Goal: Check status: Check status

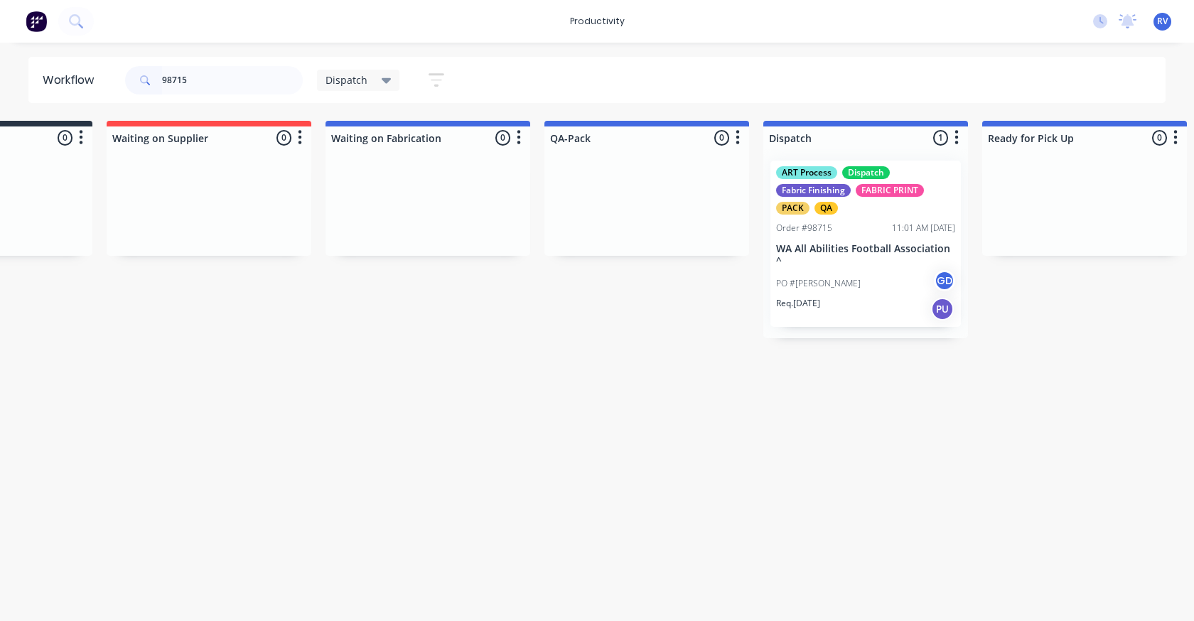
scroll to position [0, 531]
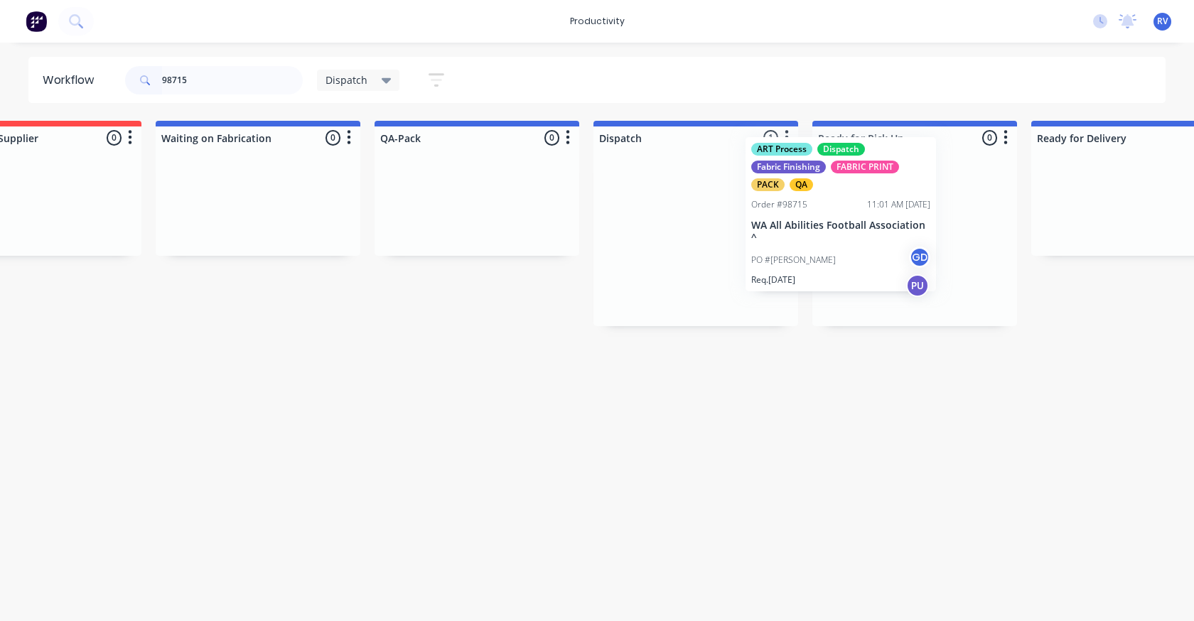
drag, startPoint x: 687, startPoint y: 244, endPoint x: 799, endPoint y: 233, distance: 112.0
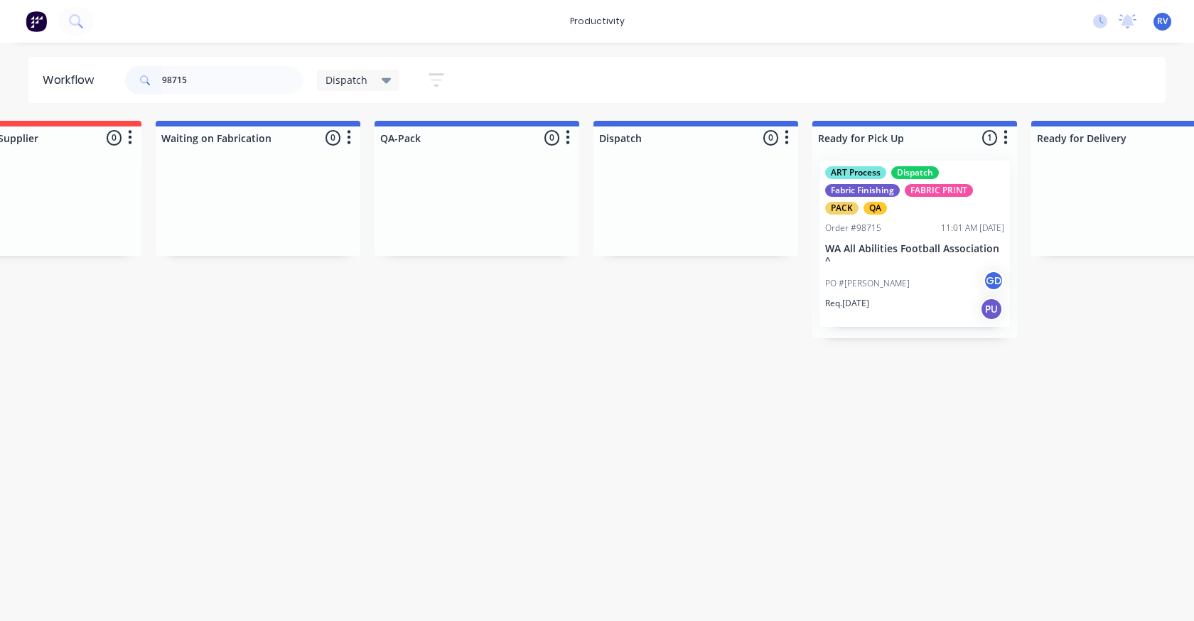
type input "98715"
click at [347, 87] on div "Dispatch" at bounding box center [358, 80] width 83 height 21
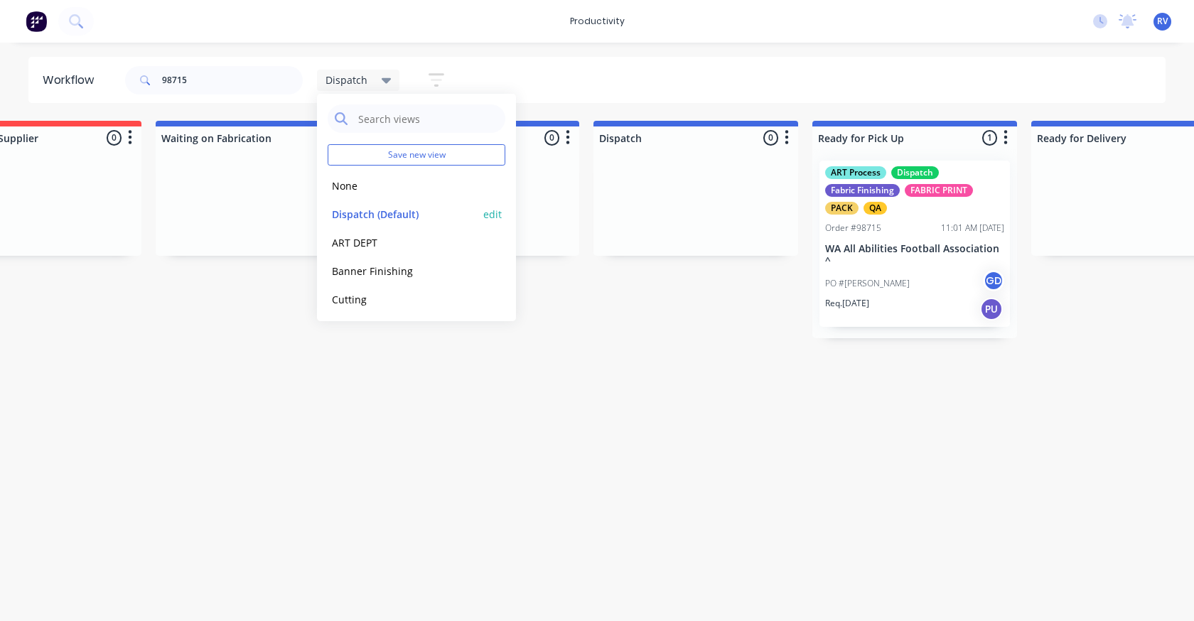
click at [381, 214] on button "Dispatch (Default)" at bounding box center [403, 214] width 151 height 16
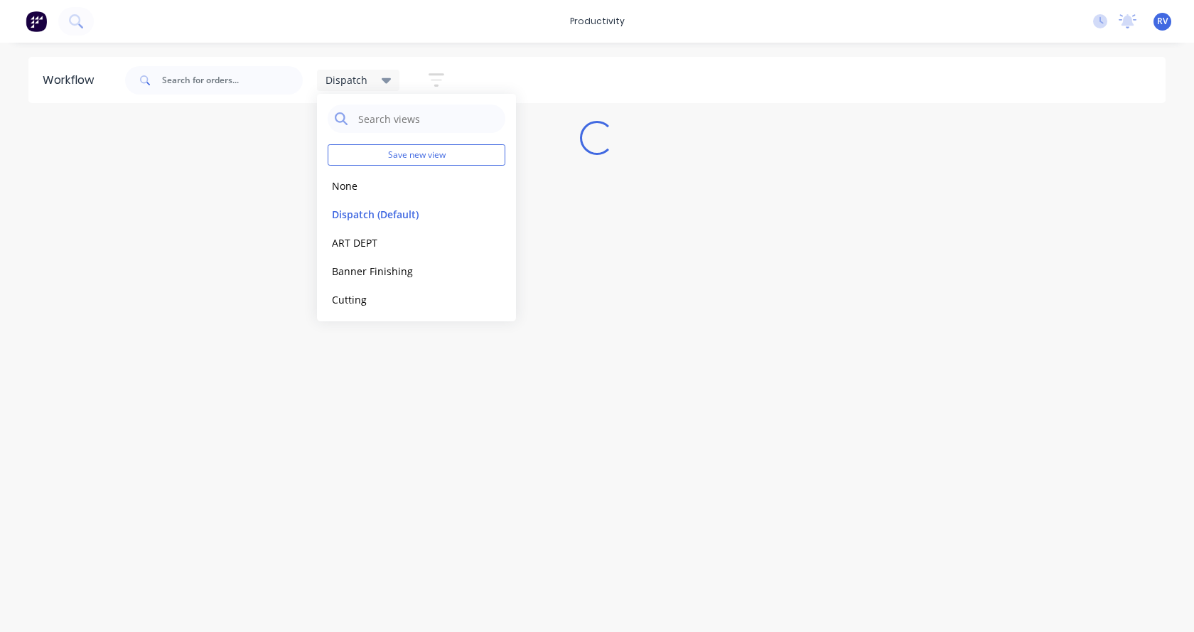
drag, startPoint x: 374, startPoint y: 433, endPoint x: 405, endPoint y: 354, distance: 84.6
click at [375, 433] on div "Workflow Dispatch Save new view None edit Dispatch (Default) edit ART DEPT edit…" at bounding box center [597, 330] width 1194 height 546
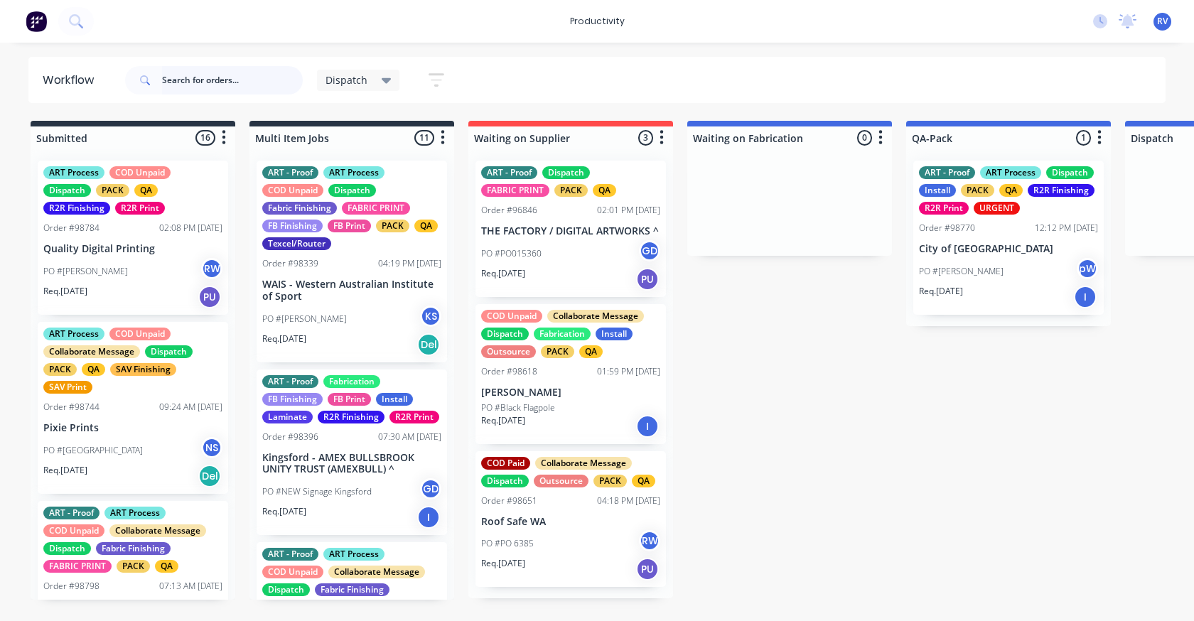
click at [188, 77] on input "text" at bounding box center [232, 80] width 141 height 28
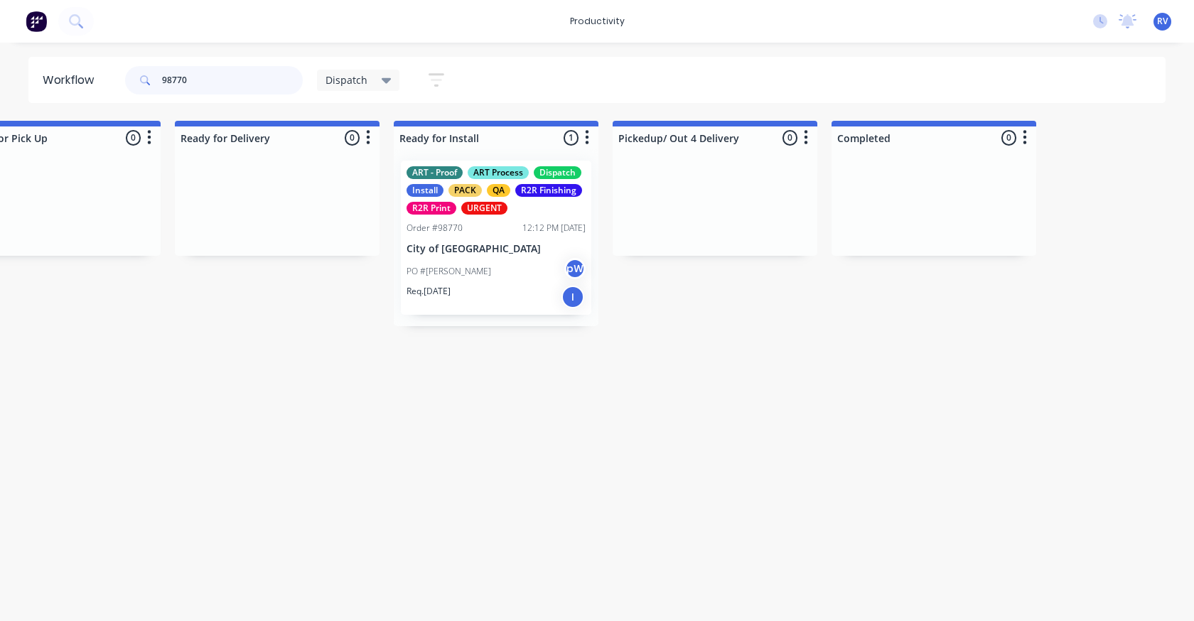
scroll to position [0, 1395]
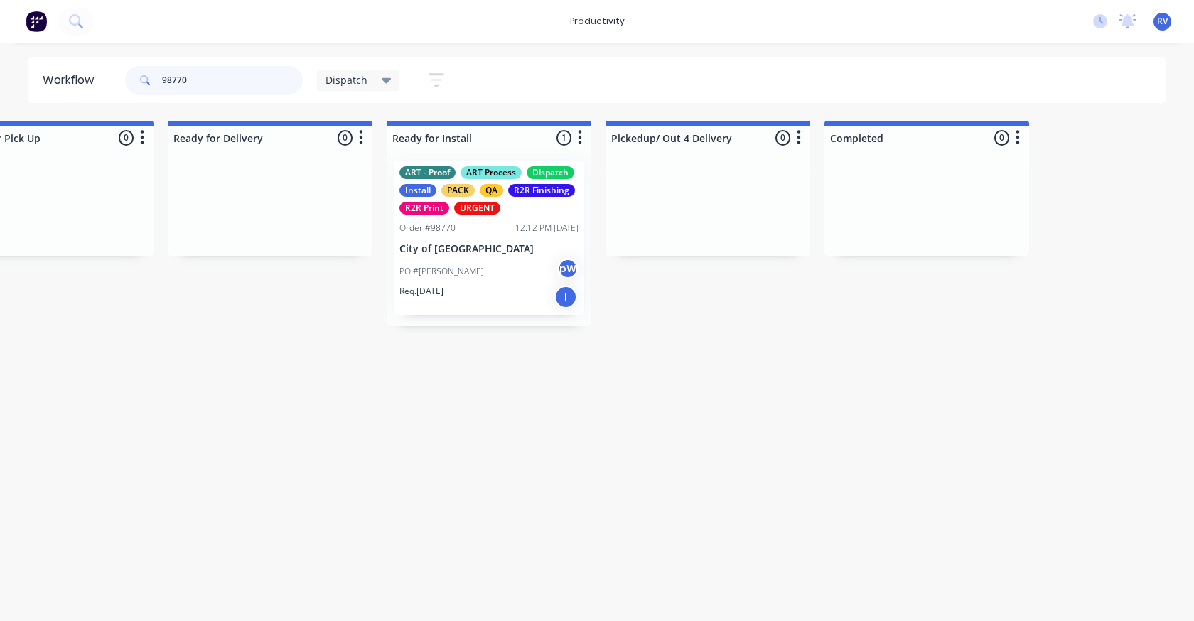
type input "98770"
click at [338, 78] on span "Dispatch" at bounding box center [346, 79] width 42 height 15
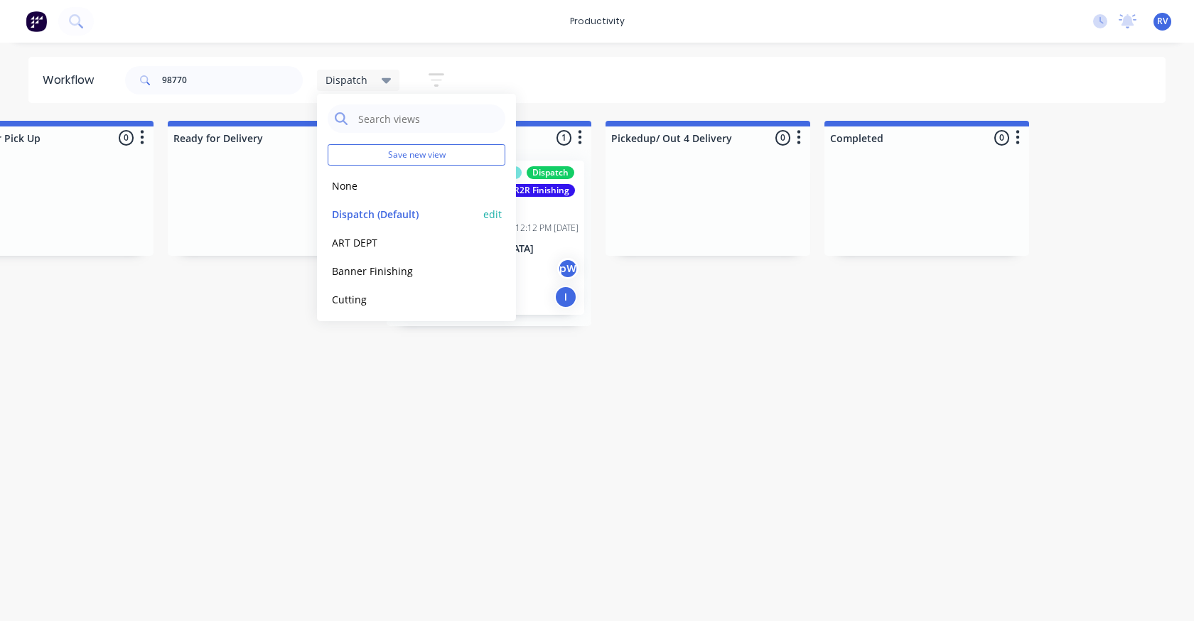
click at [352, 210] on button "Dispatch (Default)" at bounding box center [403, 214] width 151 height 16
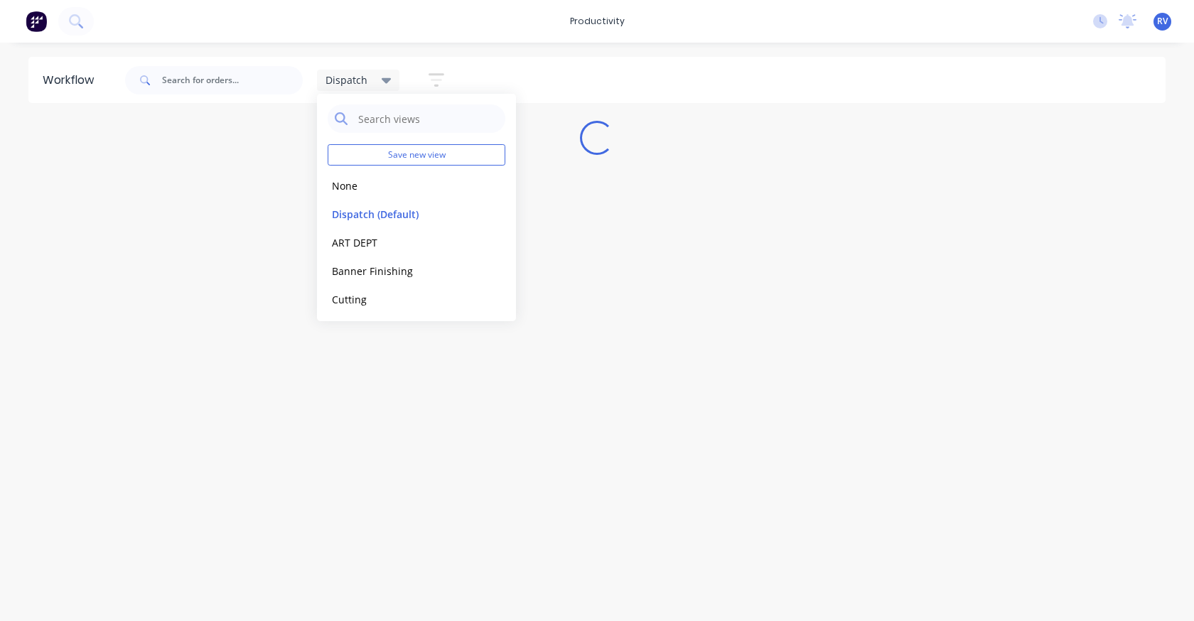
scroll to position [0, 0]
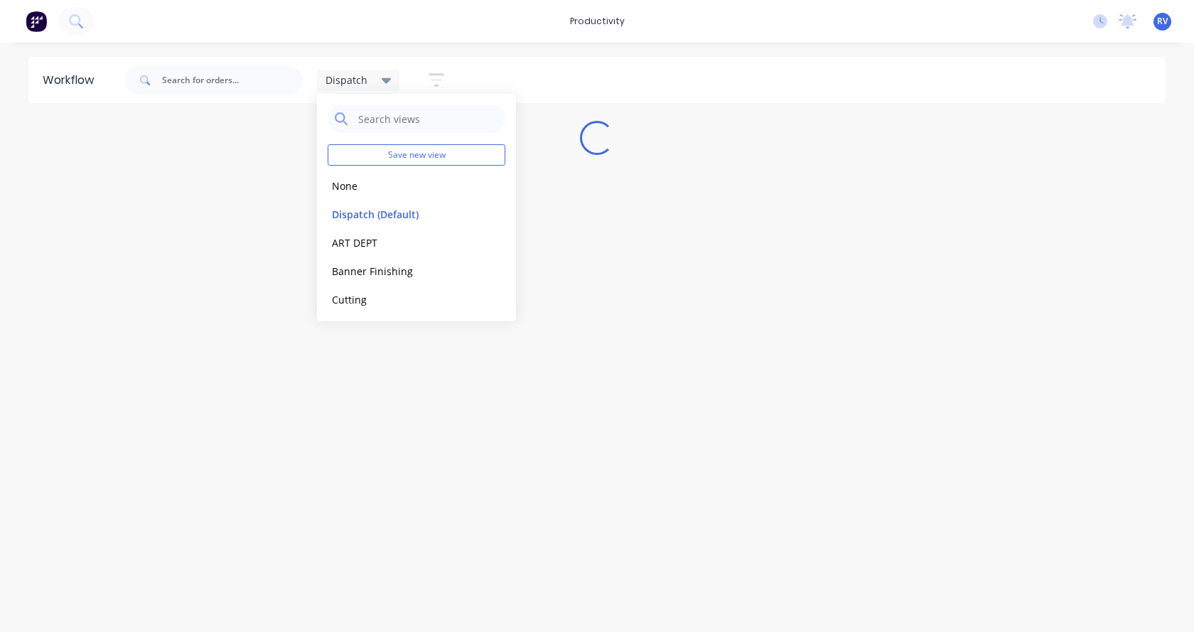
drag, startPoint x: 320, startPoint y: 382, endPoint x: 316, endPoint y: 349, distance: 33.6
click at [321, 377] on div "Workflow Dispatch Save new view None edit Dispatch (Default) edit ART DEPT edit…" at bounding box center [597, 330] width 1194 height 546
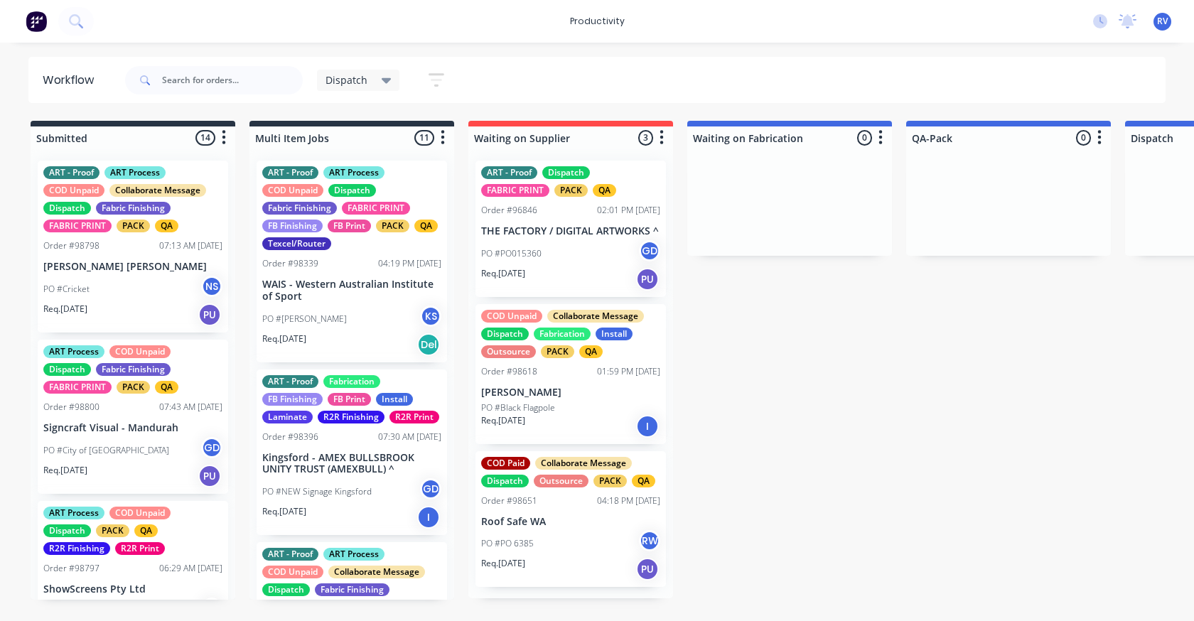
click at [339, 80] on span "Dispatch" at bounding box center [346, 79] width 42 height 15
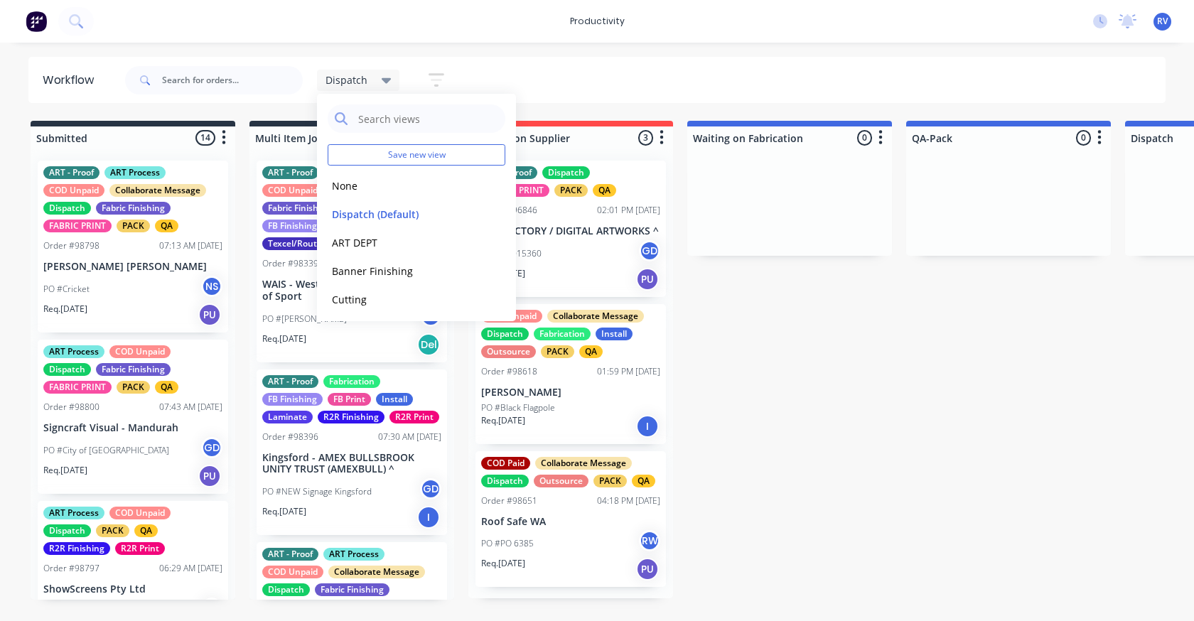
drag, startPoint x: 340, startPoint y: 189, endPoint x: 234, endPoint y: 109, distance: 132.4
click at [336, 181] on button "None" at bounding box center [403, 186] width 151 height 16
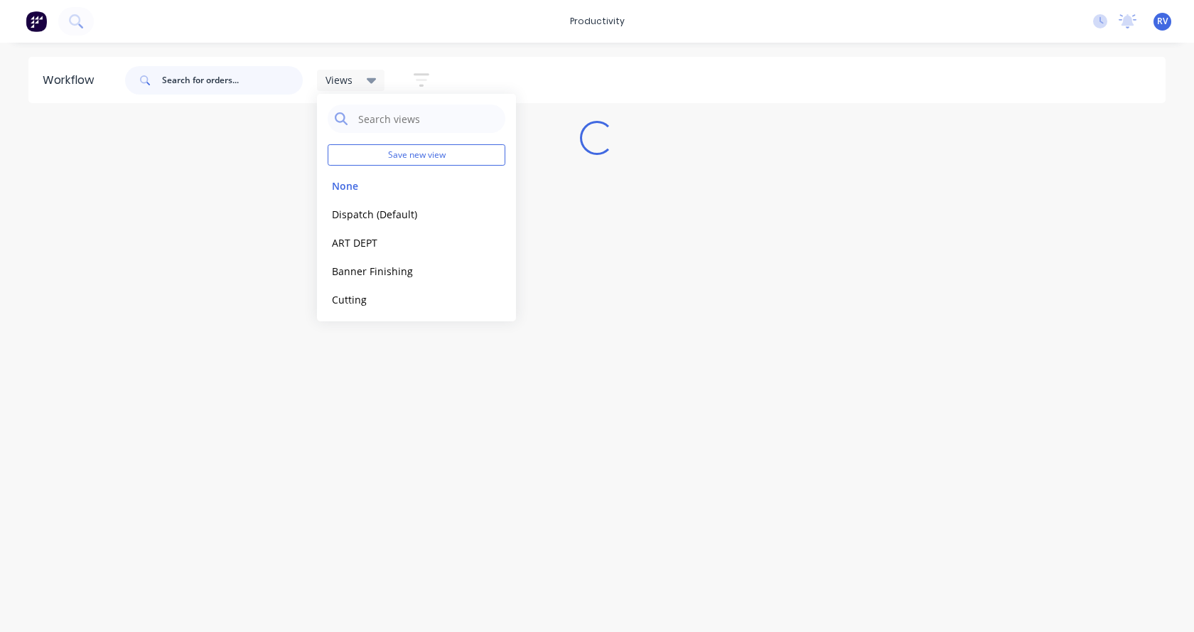
click at [185, 77] on input "text" at bounding box center [232, 80] width 141 height 28
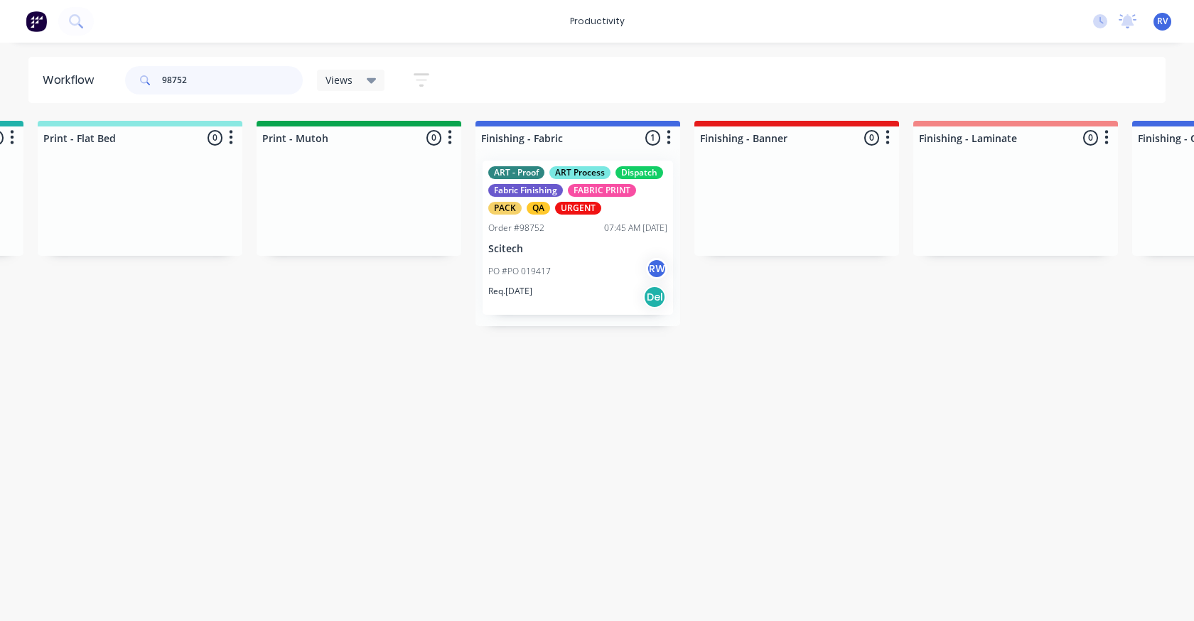
scroll to position [0, 2198]
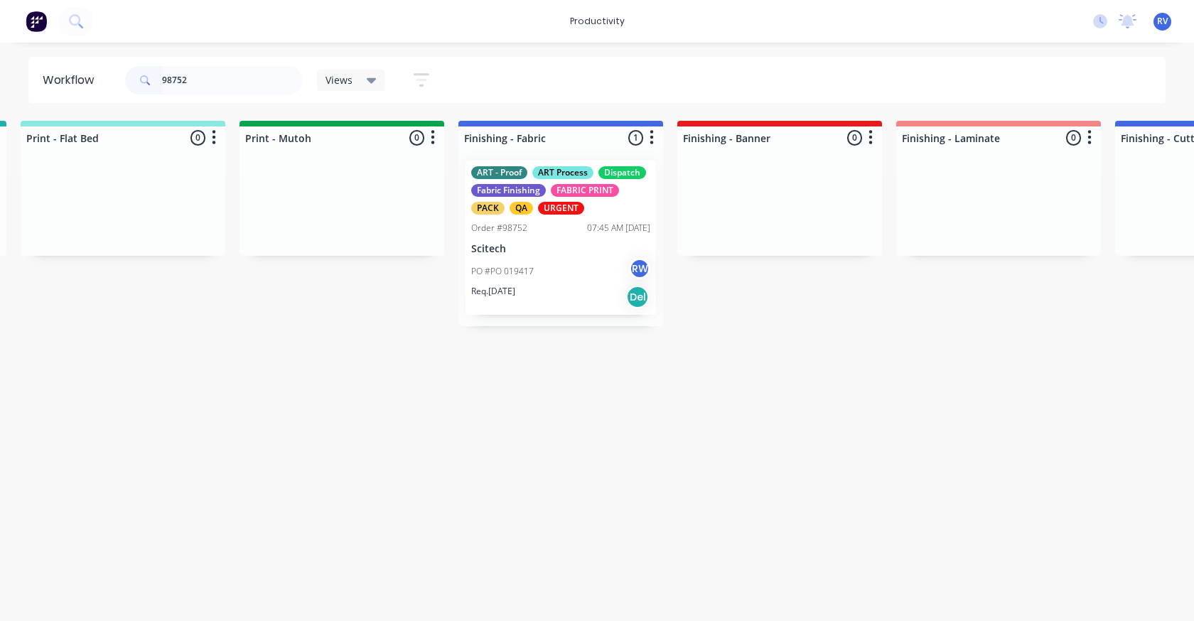
click at [537, 266] on div "PO #PO 019417 RW" at bounding box center [560, 271] width 179 height 27
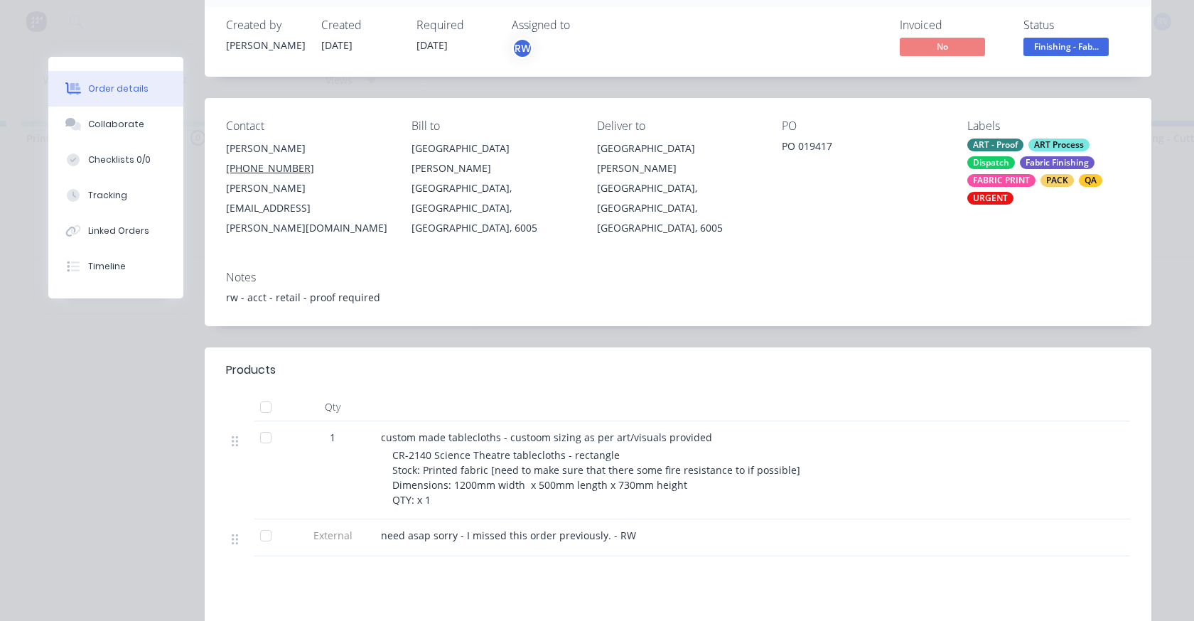
scroll to position [23, 0]
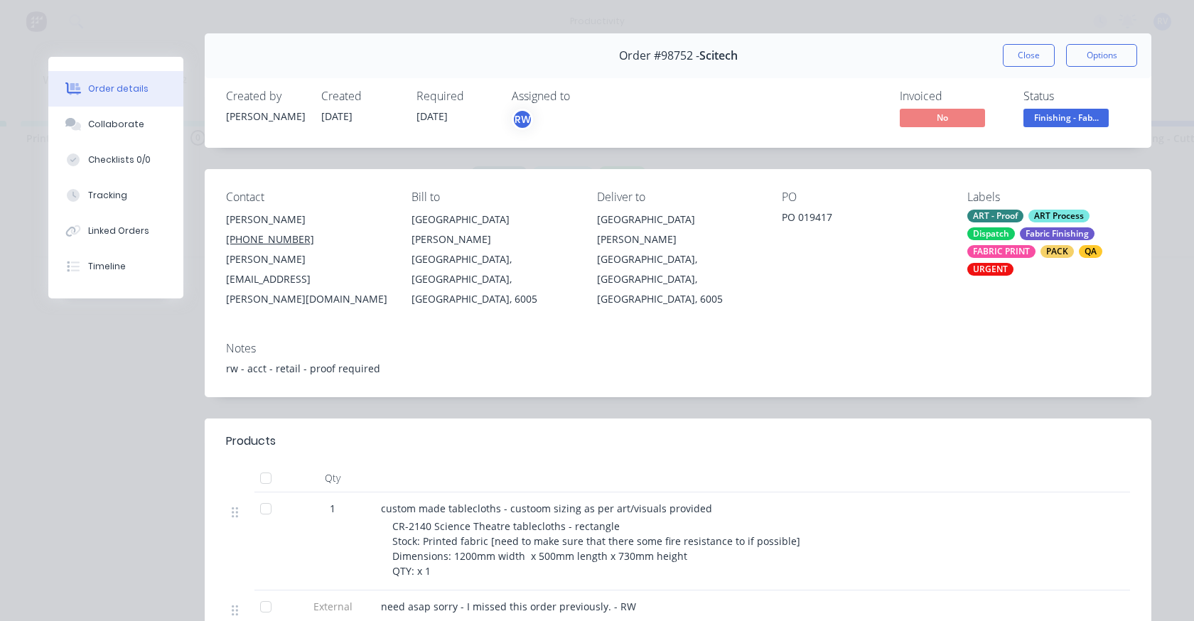
click at [1040, 44] on button "Close" at bounding box center [1028, 55] width 52 height 23
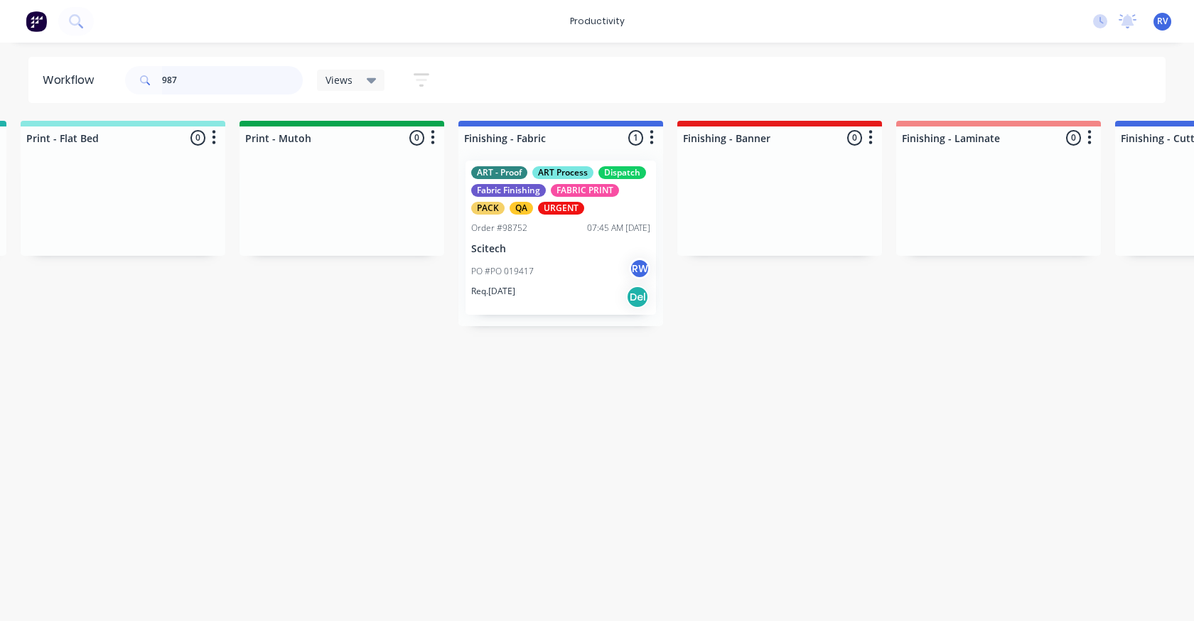
scroll to position [0, 0]
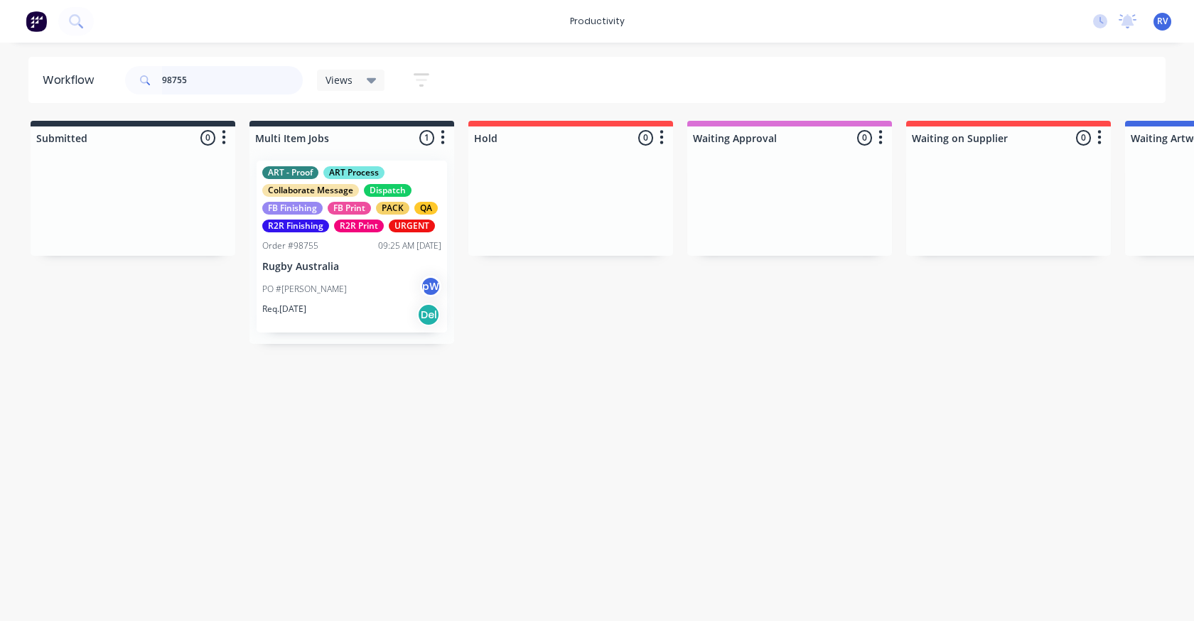
type input "98755"
click at [322, 306] on div "Req. [DATE] Del" at bounding box center [351, 315] width 179 height 24
